Goal: Information Seeking & Learning: Learn about a topic

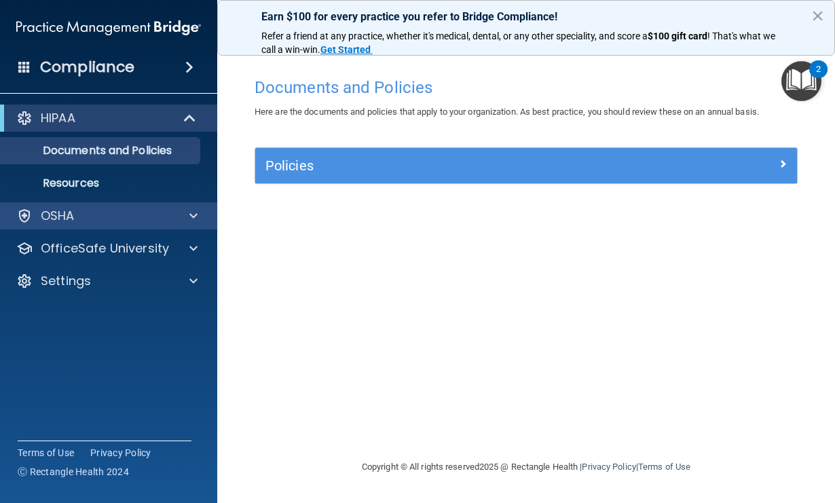
click at [171, 225] on div "OSHA" at bounding box center [109, 215] width 218 height 27
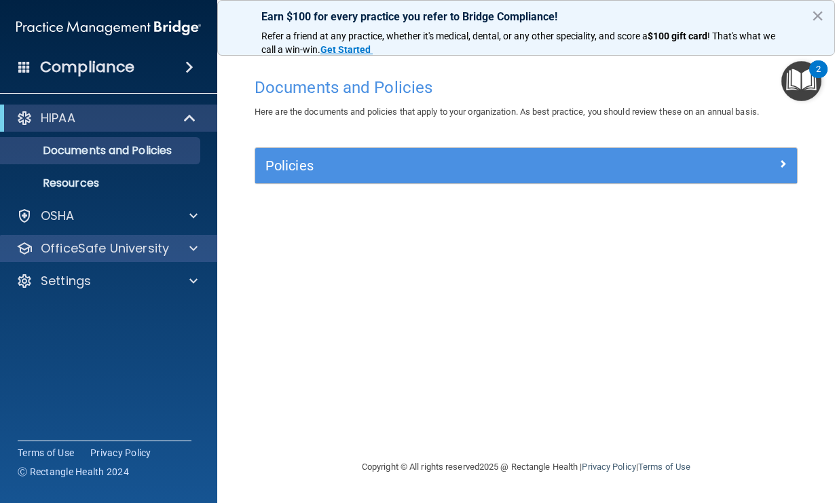
click at [172, 252] on div "OfficeSafe University" at bounding box center [90, 248] width 168 height 16
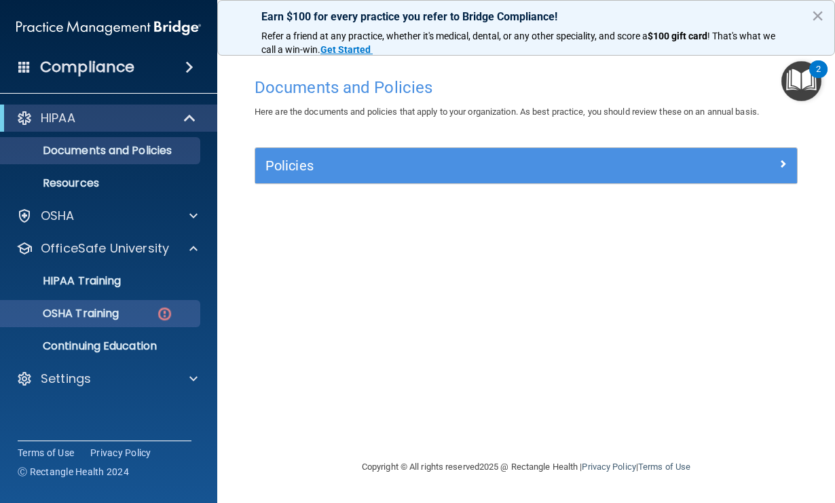
click at [119, 312] on p "OSHA Training" at bounding box center [64, 314] width 110 height 14
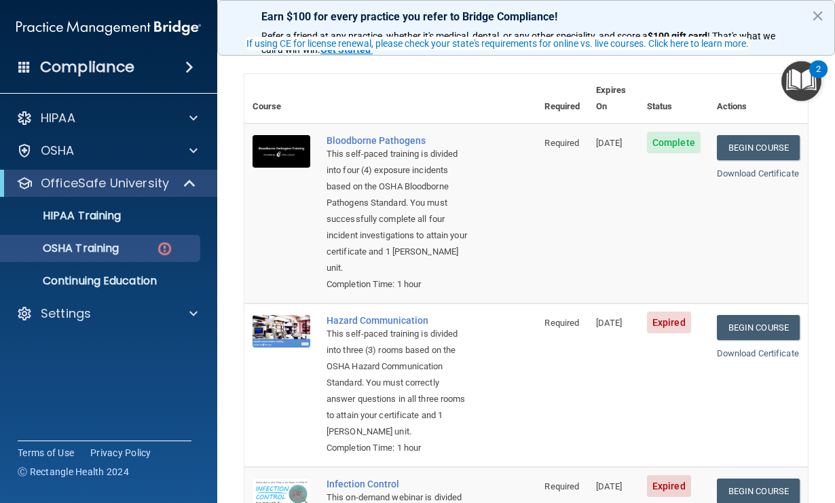
scroll to position [126, 0]
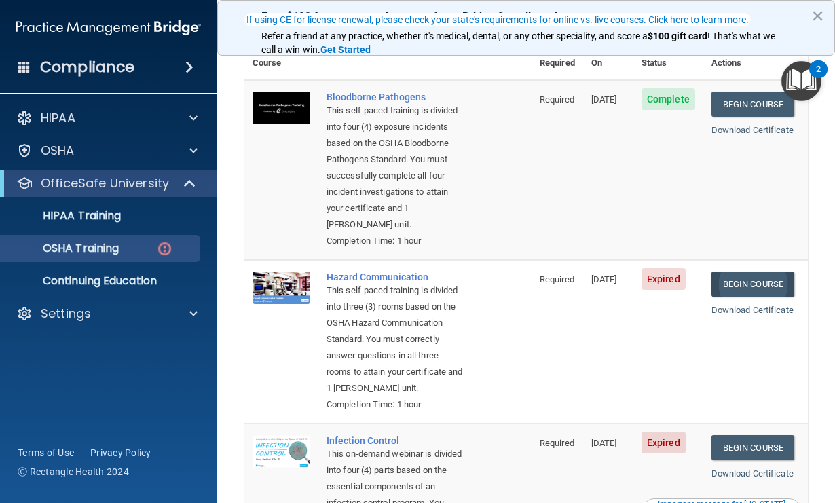
click at [776, 275] on link "Begin Course" at bounding box center [752, 283] width 83 height 25
click at [749, 274] on link "Begin Course" at bounding box center [752, 283] width 83 height 25
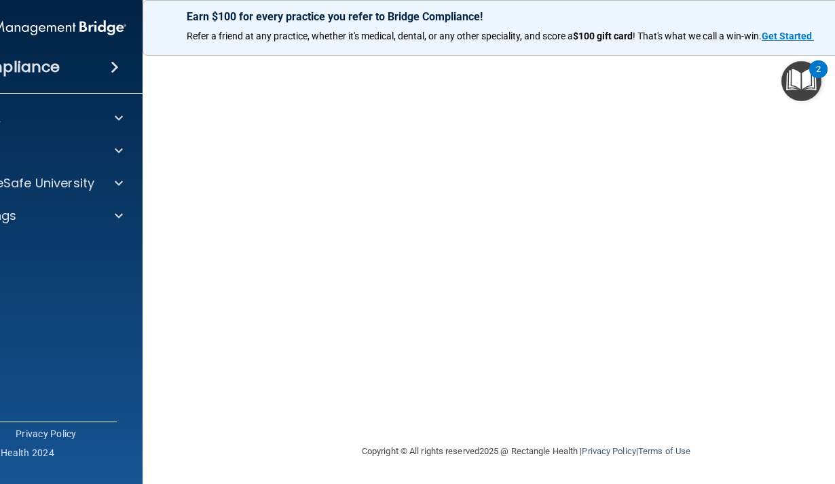
scroll to position [127, 0]
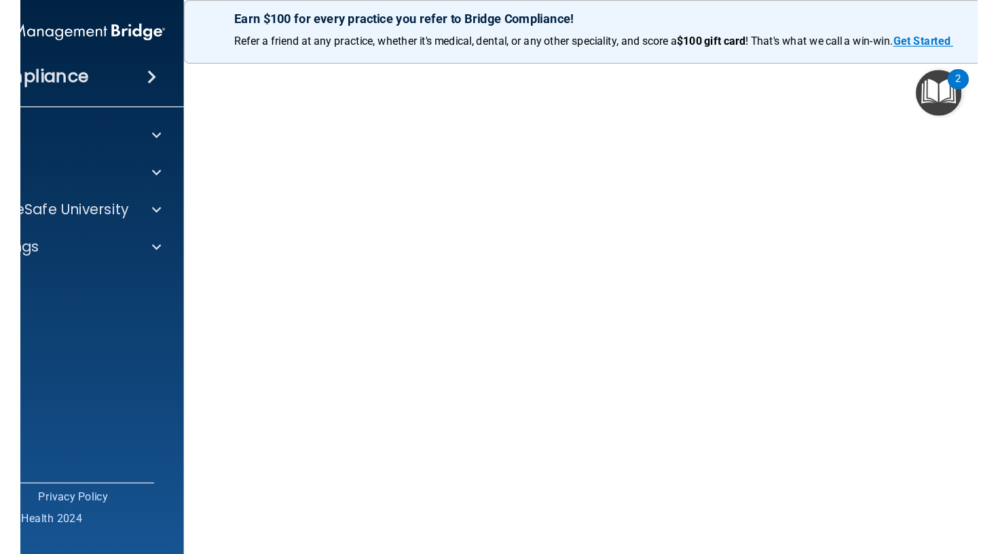
scroll to position [51, 0]
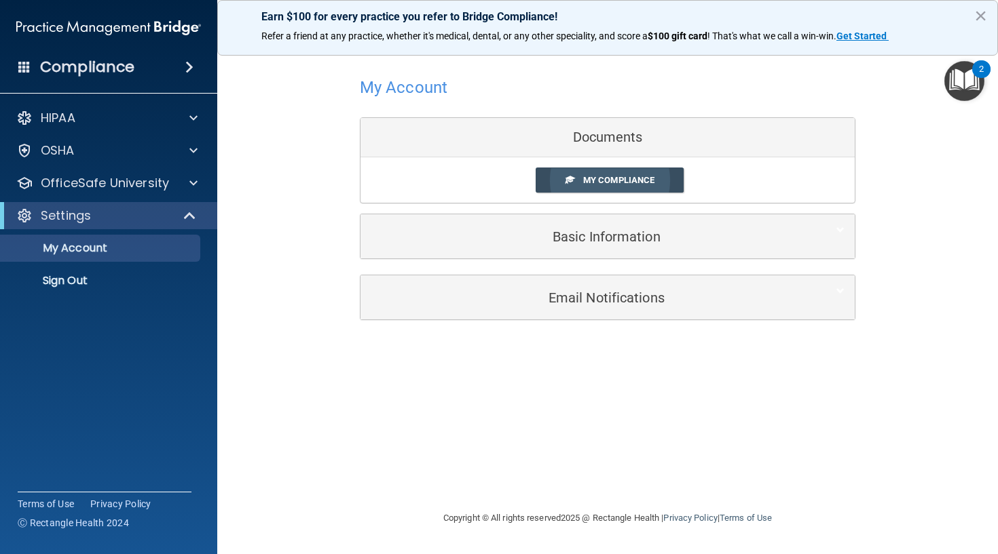
click at [598, 180] on span "My Compliance" at bounding box center [618, 180] width 71 height 10
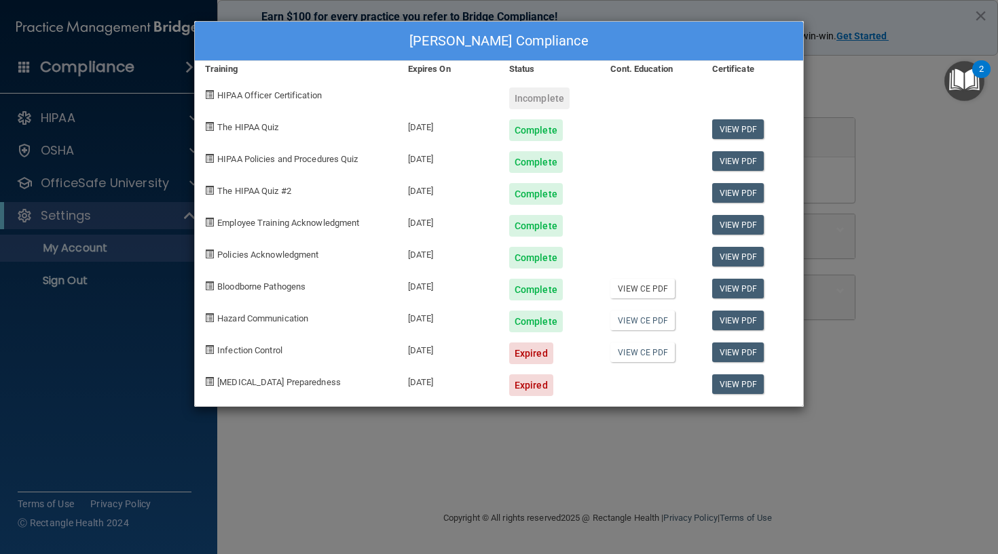
click at [641, 287] on link "View CE PDF" at bounding box center [642, 289] width 64 height 20
click at [639, 321] on link "View CE PDF" at bounding box center [642, 321] width 64 height 20
click at [250, 437] on div "Lindsay Fuqua's Compliance Training Expires On Status Cont. Education Certifica…" at bounding box center [499, 277] width 998 height 554
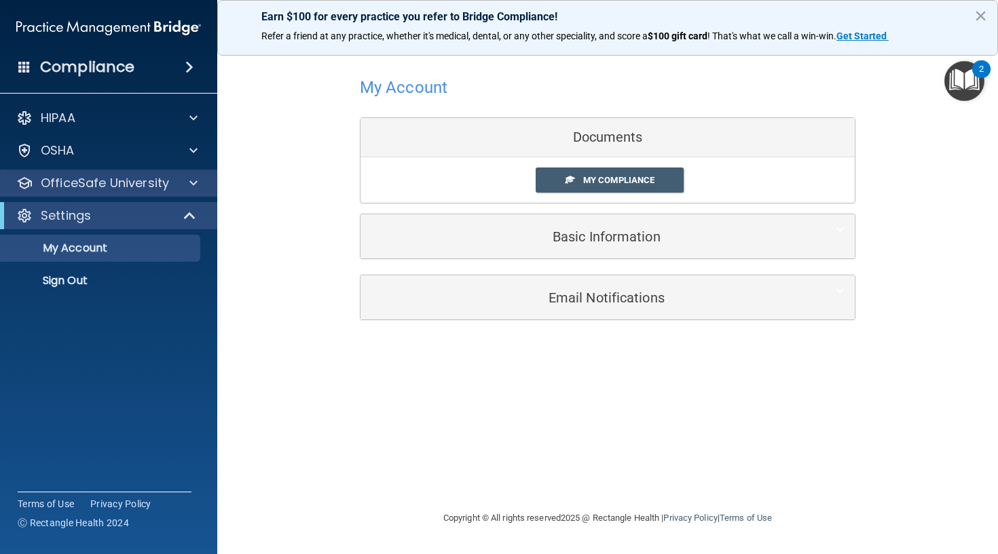
click at [130, 178] on p "OfficeSafe University" at bounding box center [105, 183] width 128 height 16
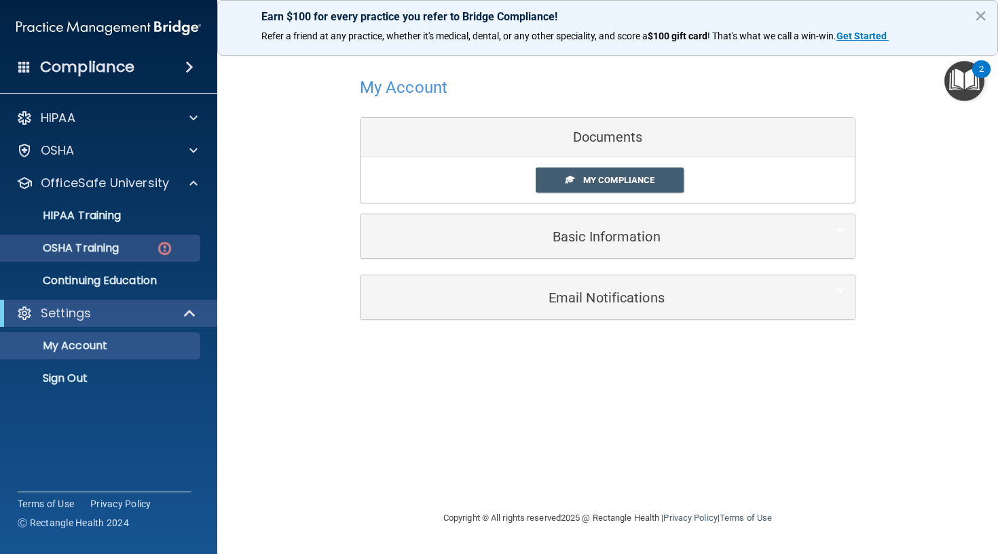
click at [119, 254] on p "OSHA Training" at bounding box center [64, 249] width 110 height 14
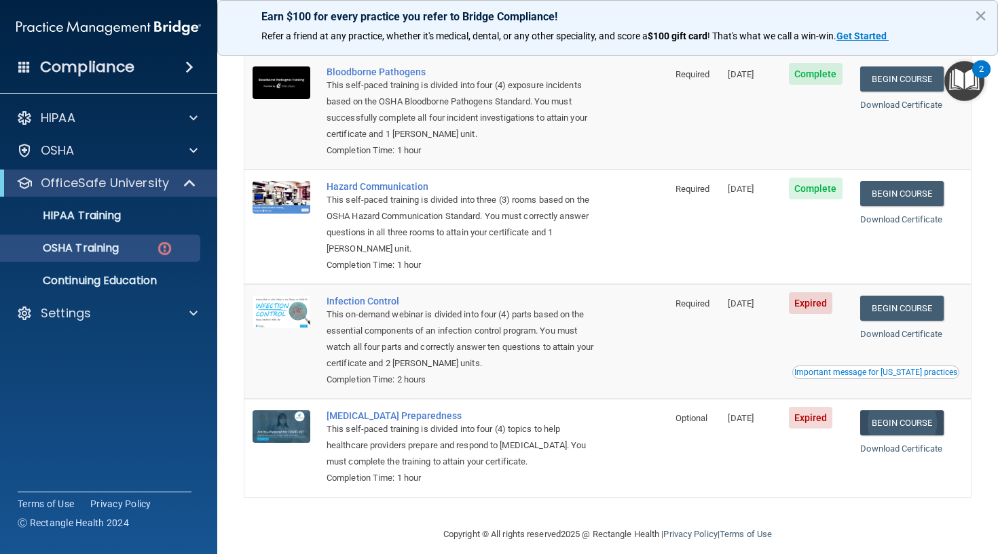
scroll to position [134, 0]
click at [834, 416] on link "Begin Course" at bounding box center [901, 423] width 83 height 25
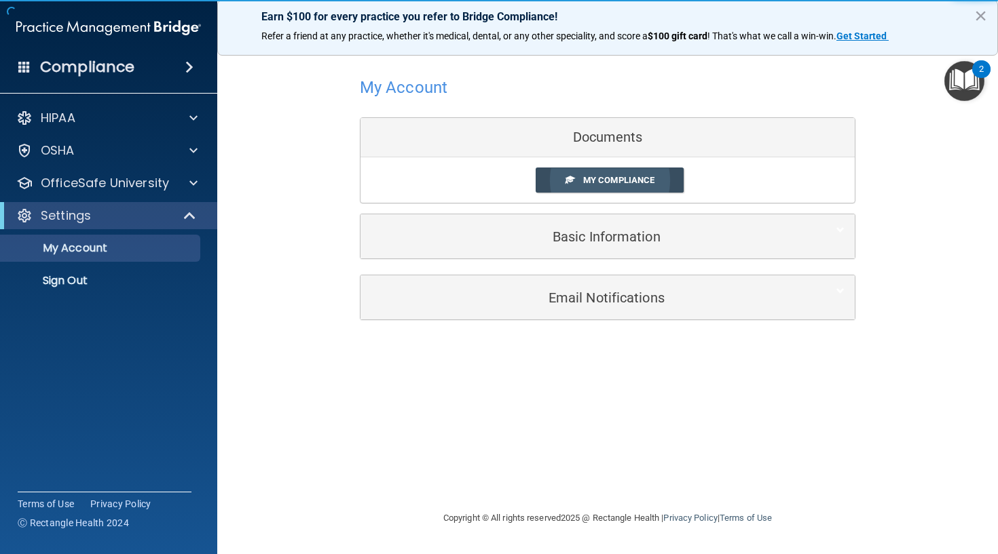
click at [609, 181] on span "My Compliance" at bounding box center [618, 180] width 71 height 10
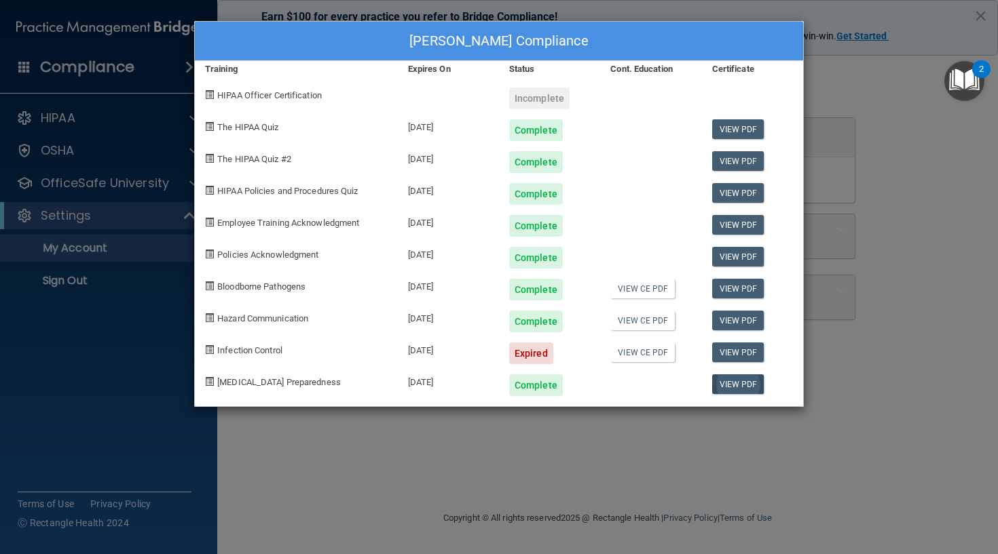
click at [737, 383] on link "View PDF" at bounding box center [738, 385] width 52 height 20
click at [517, 430] on div "Lindsay Fuqua's Compliance Training Expires On Status Cont. Education Certifica…" at bounding box center [499, 277] width 998 height 554
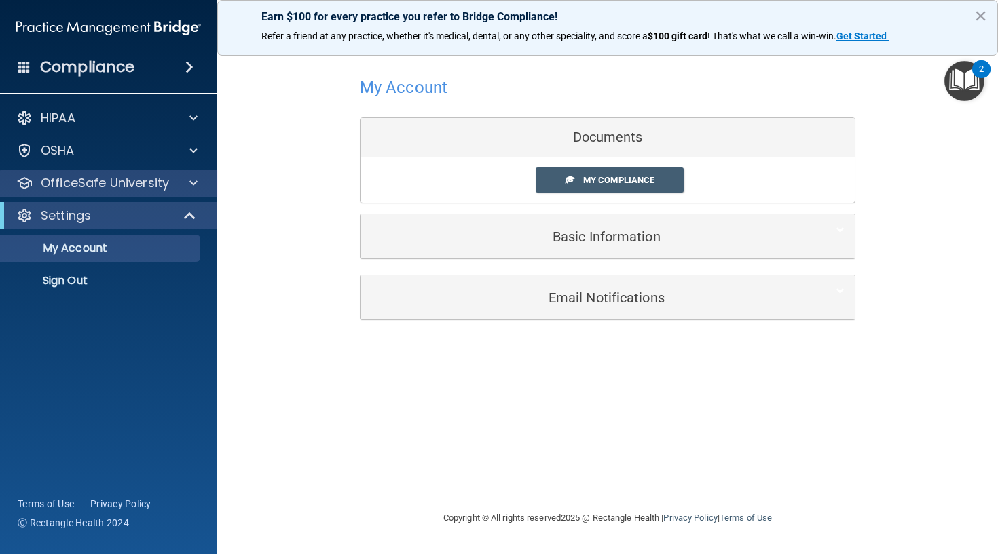
click at [113, 189] on p "OfficeSafe University" at bounding box center [105, 183] width 128 height 16
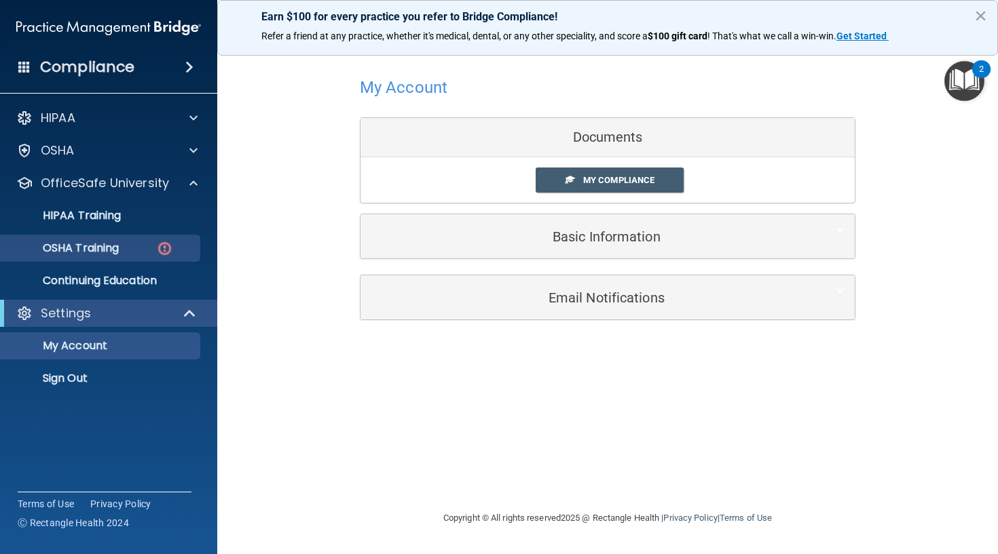
click at [104, 252] on p "OSHA Training" at bounding box center [64, 249] width 110 height 14
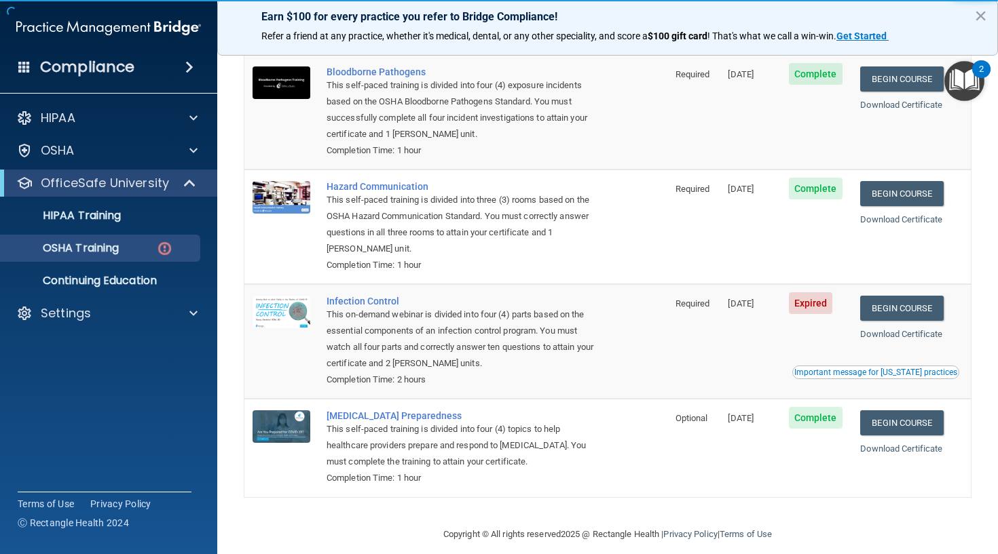
scroll to position [134, 0]
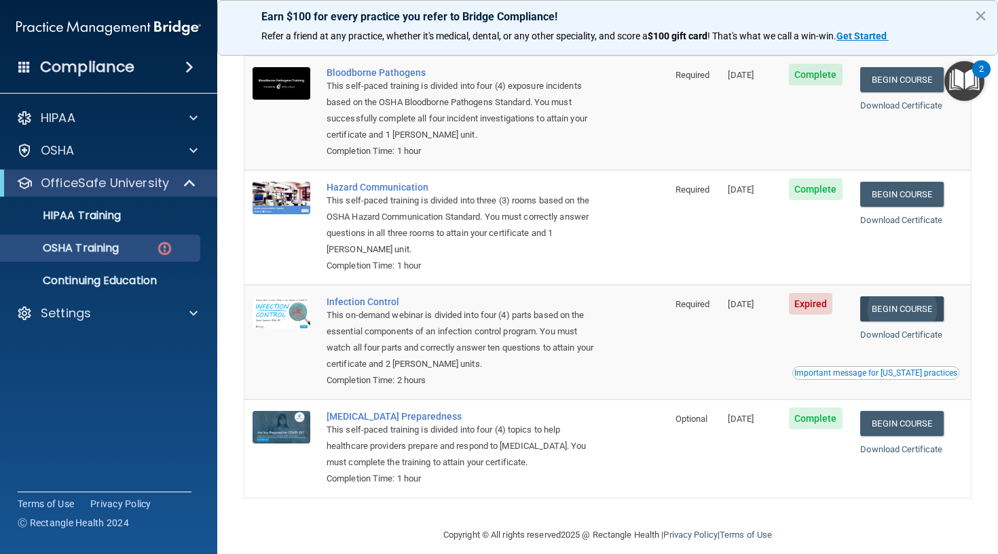
click at [891, 308] on link "Begin Course" at bounding box center [901, 309] width 83 height 25
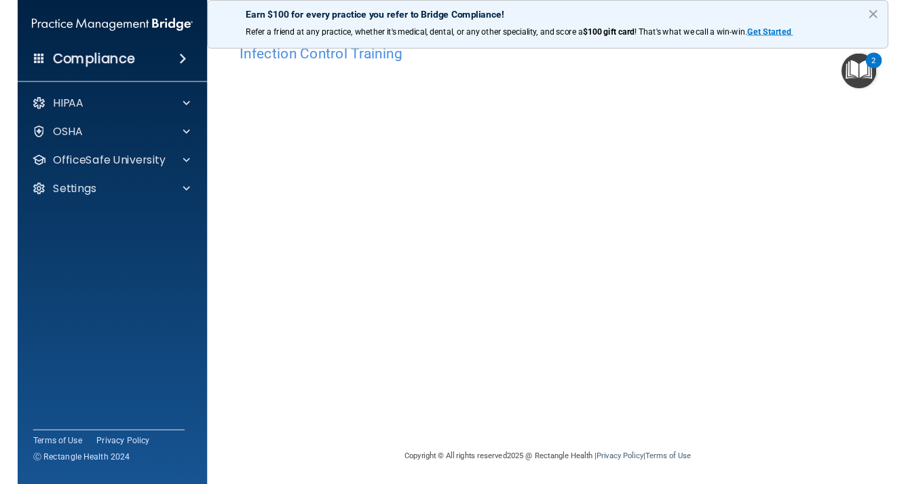
scroll to position [26, 0]
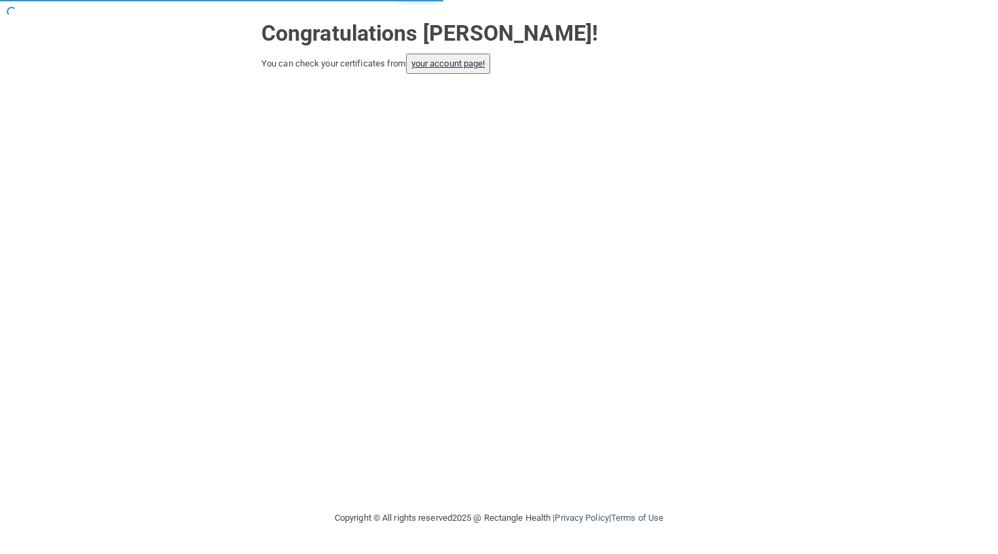
click at [478, 63] on link "your account page!" at bounding box center [448, 63] width 74 height 10
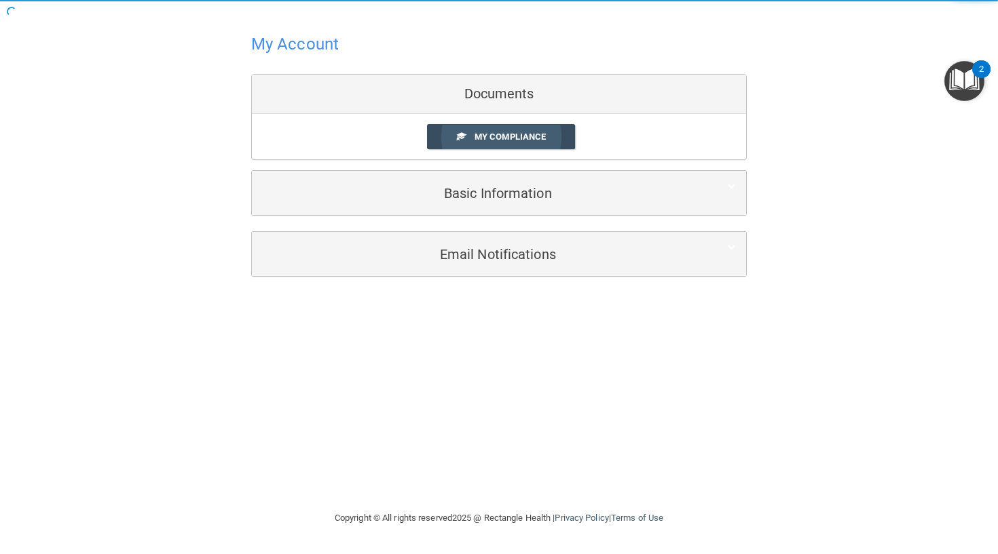
click at [495, 143] on link "My Compliance" at bounding box center [501, 136] width 149 height 25
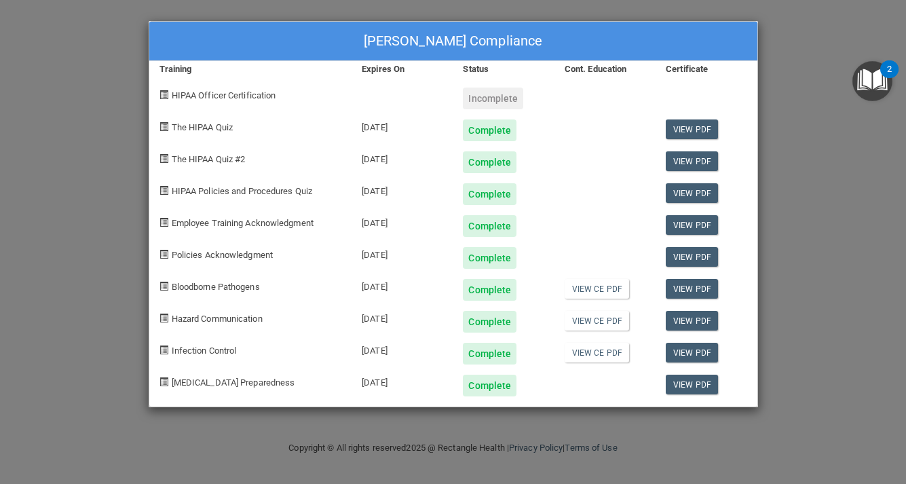
click at [601, 362] on div "View CE PDF" at bounding box center [604, 349] width 101 height 32
click at [600, 354] on link "View CE PDF" at bounding box center [597, 353] width 64 height 20
